Goal: Information Seeking & Learning: Learn about a topic

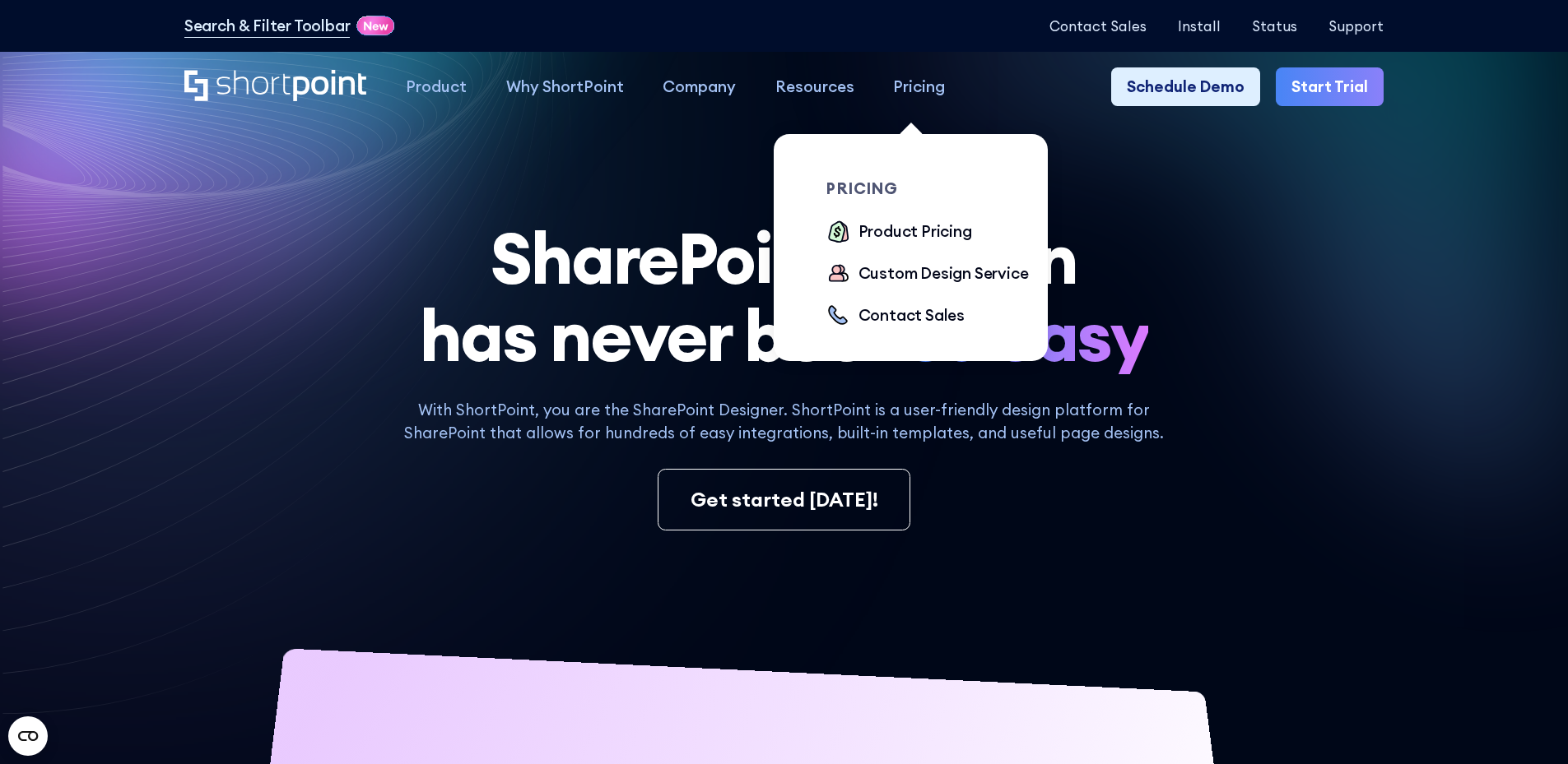
click at [905, 81] on div "Pricing" at bounding box center [919, 86] width 52 height 24
click at [907, 237] on div "Product Pricing" at bounding box center [914, 231] width 114 height 24
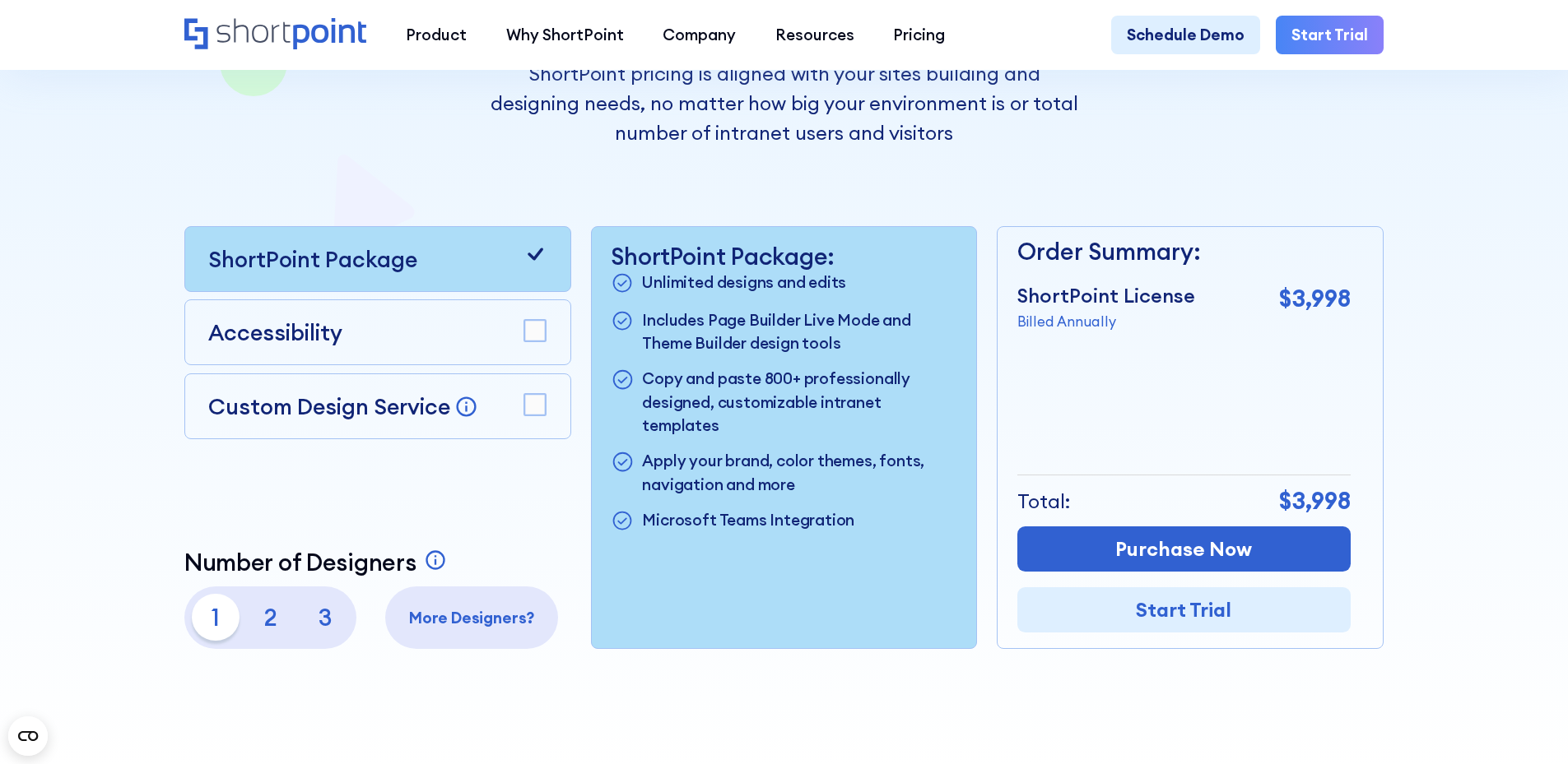
scroll to position [411, 0]
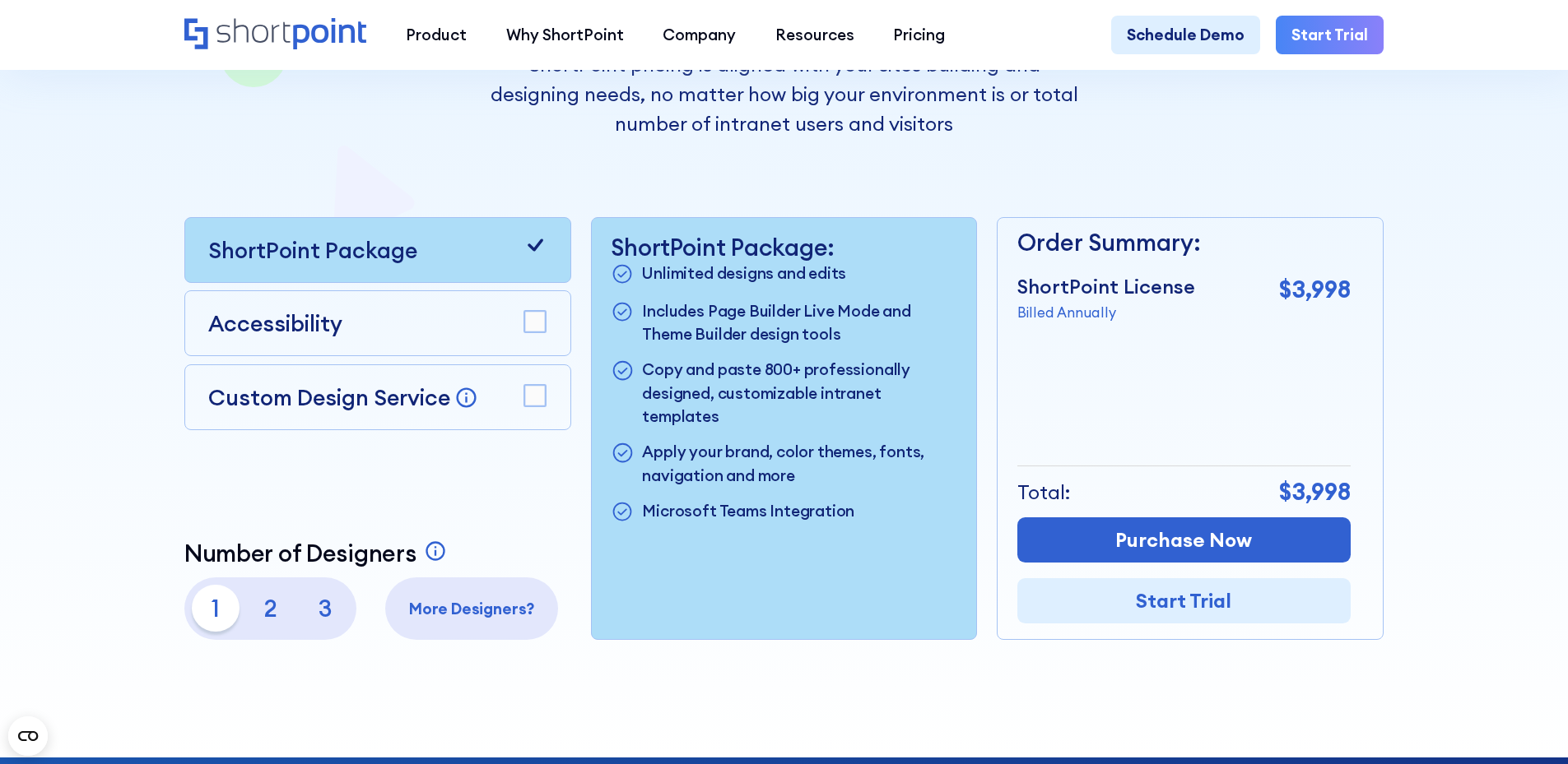
click at [1061, 321] on p "Billed Annually" at bounding box center [1106, 312] width 178 height 21
click at [1302, 290] on p "$3,998" at bounding box center [1314, 289] width 72 height 35
